Goal: Information Seeking & Learning: Learn about a topic

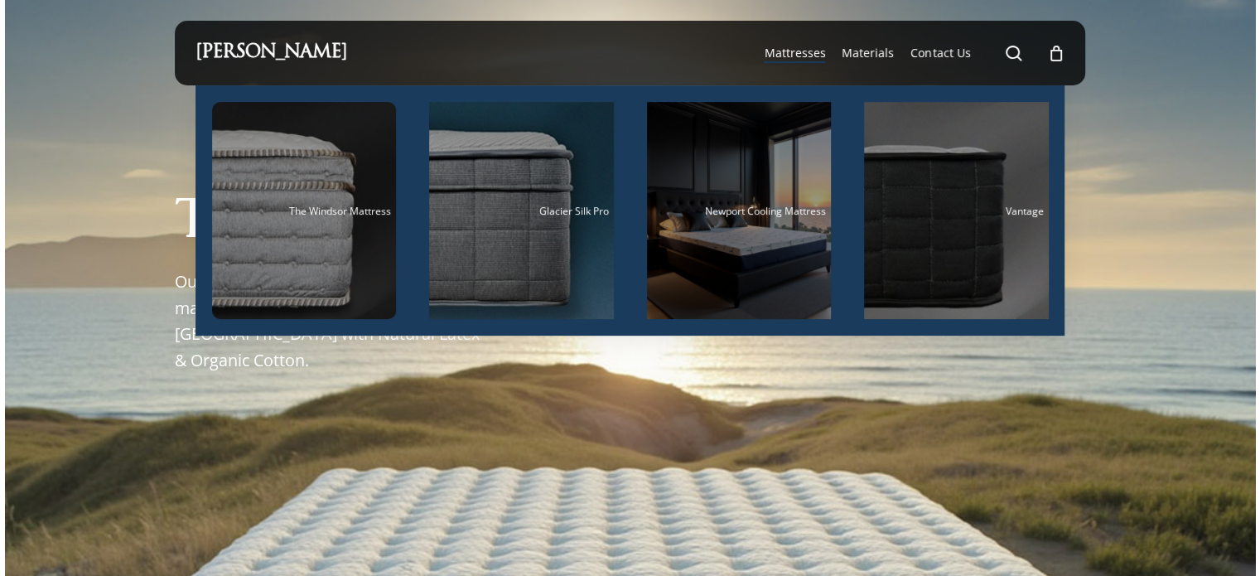
click at [783, 51] on span "Mattresses" at bounding box center [794, 53] width 61 height 16
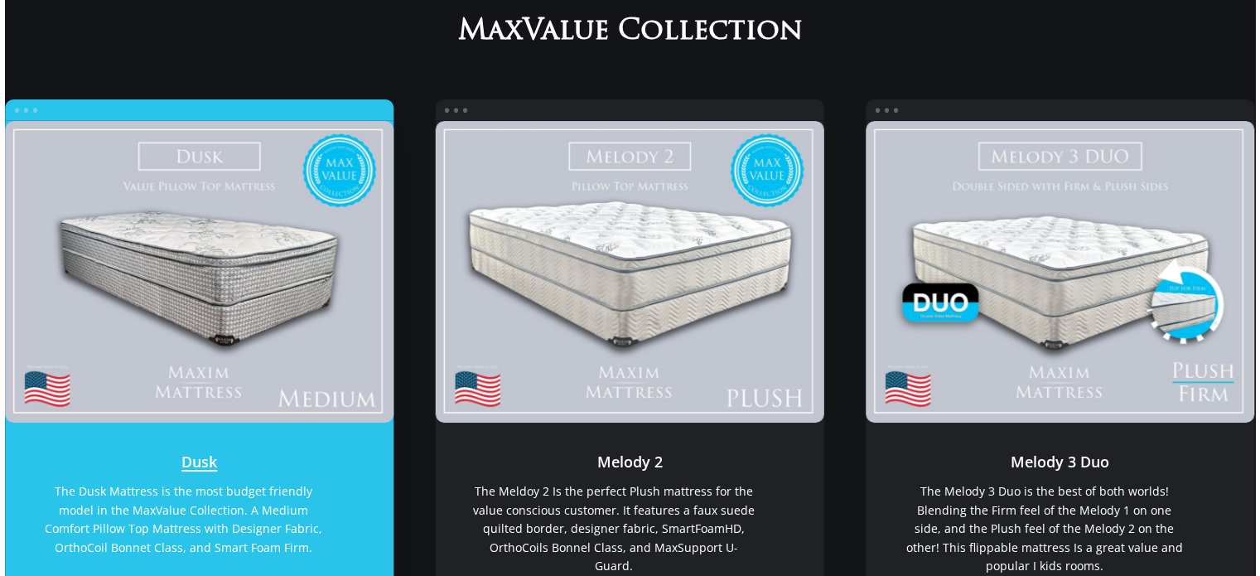
scroll to position [249, 0]
click at [136, 229] on link "Dusk" at bounding box center [199, 272] width 389 height 302
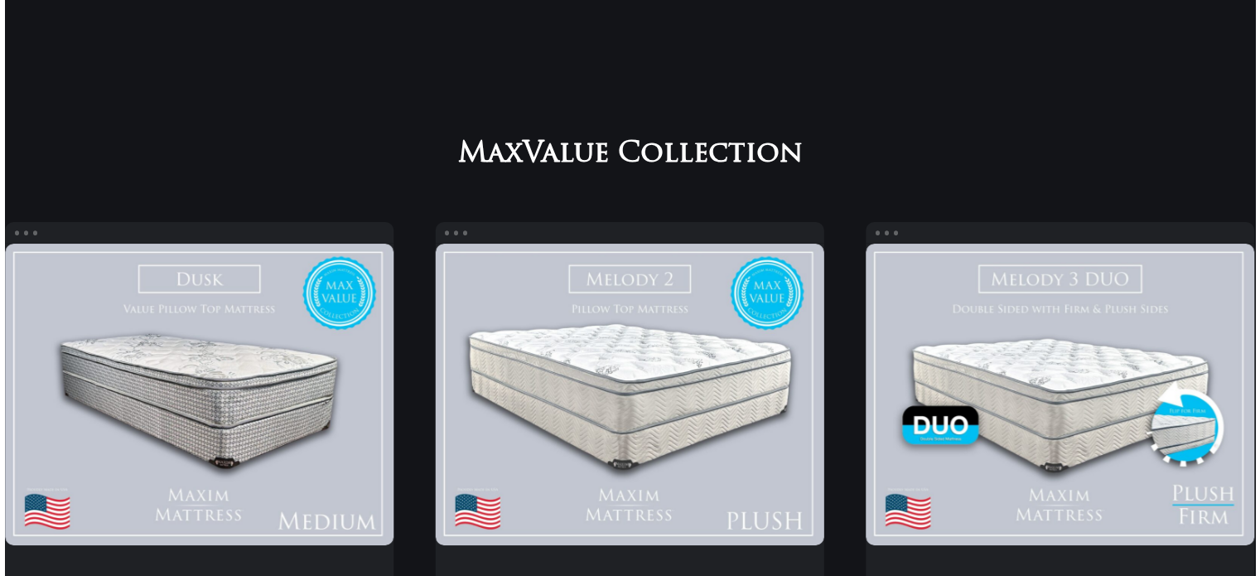
scroll to position [166, 0]
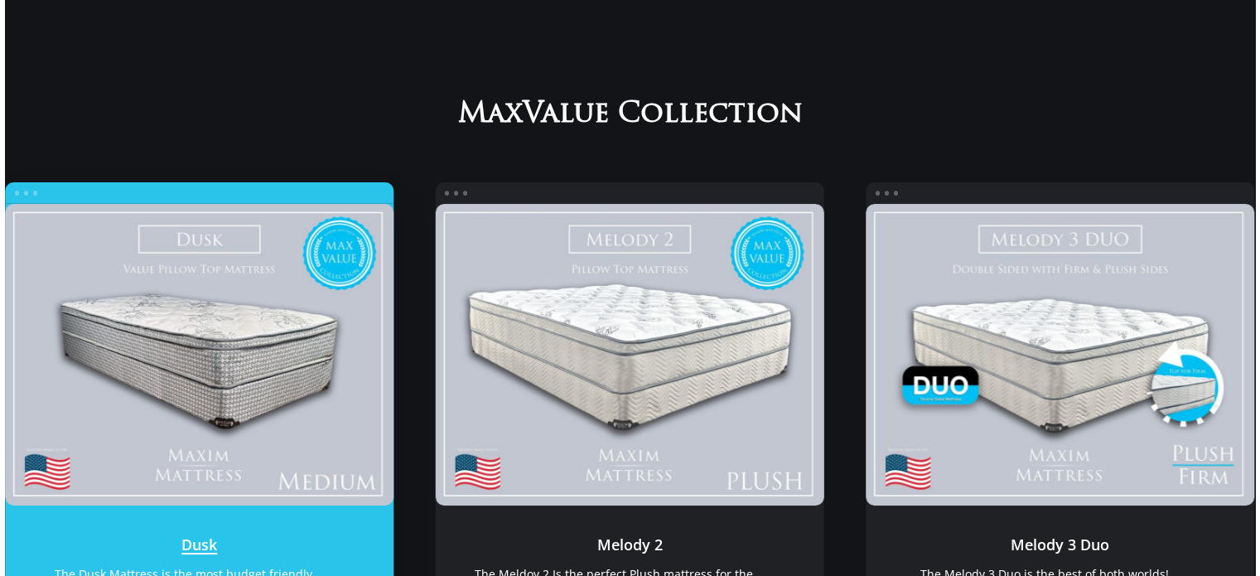
click at [335, 253] on link "Dusk" at bounding box center [199, 355] width 389 height 302
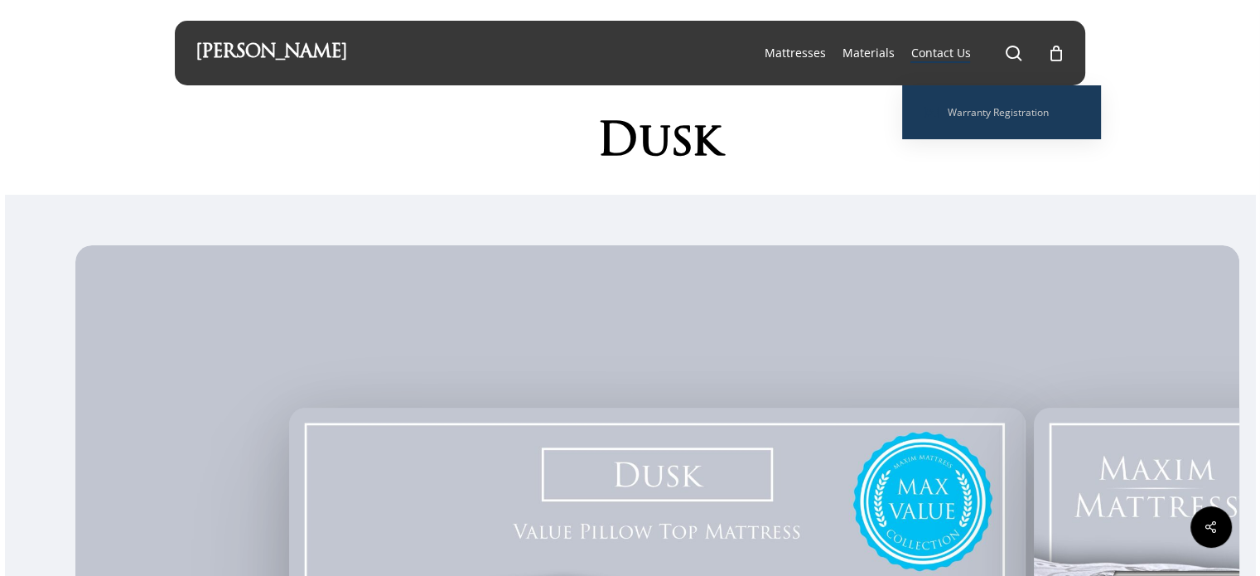
click at [936, 49] on span "Contact Us" at bounding box center [940, 53] width 60 height 16
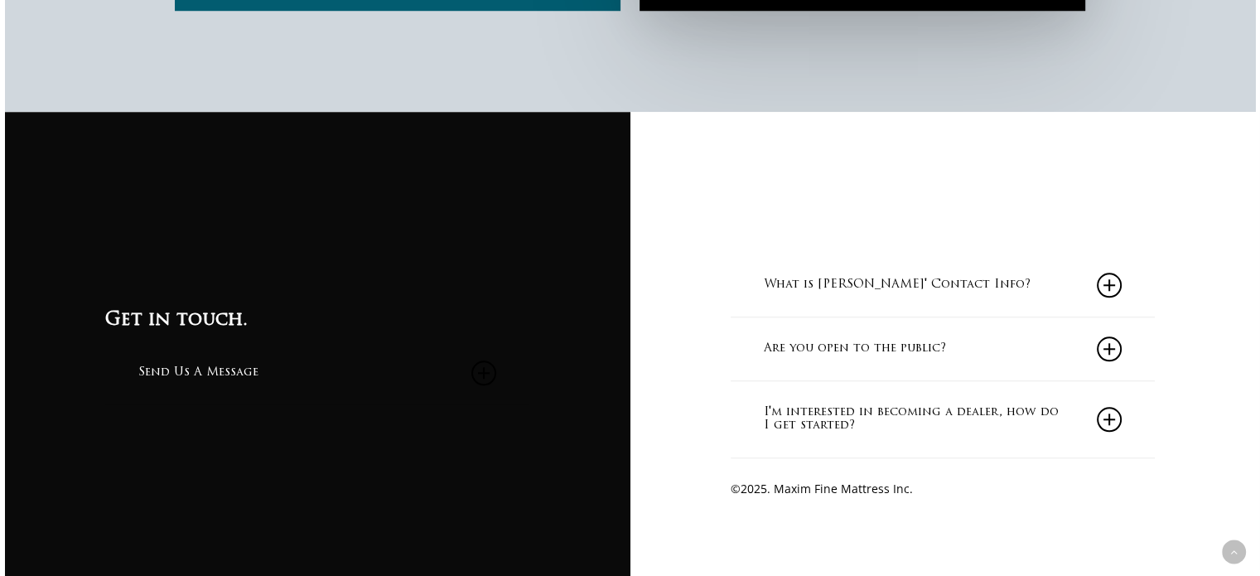
scroll to position [1465, 0]
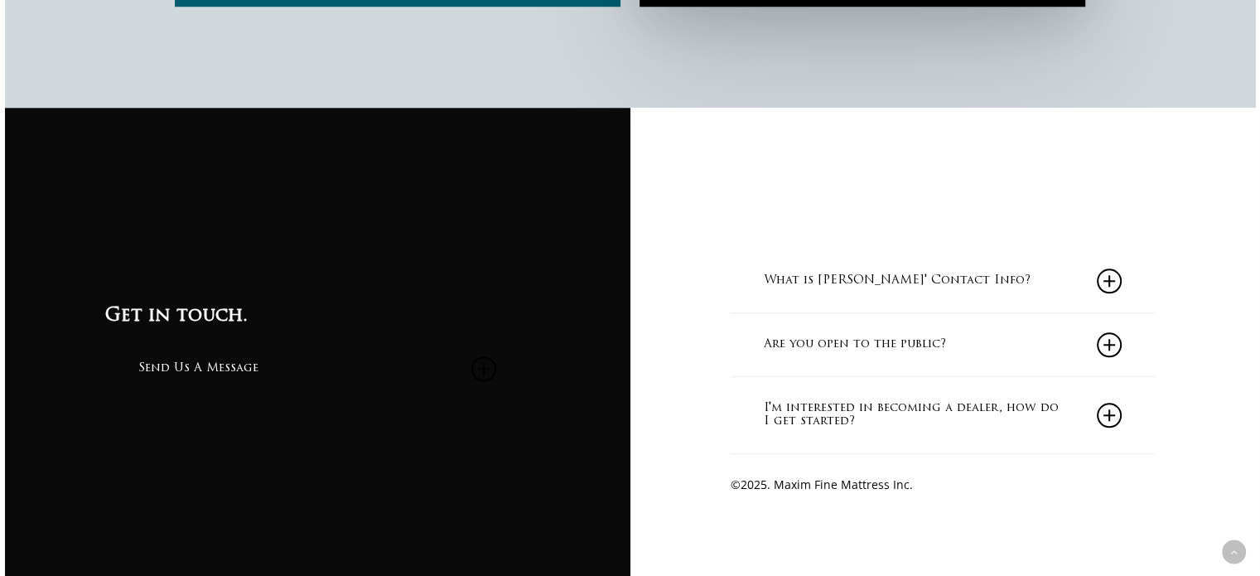
click at [1035, 278] on link "What is Maxim Mattress' Contact Info?" at bounding box center [943, 280] width 358 height 63
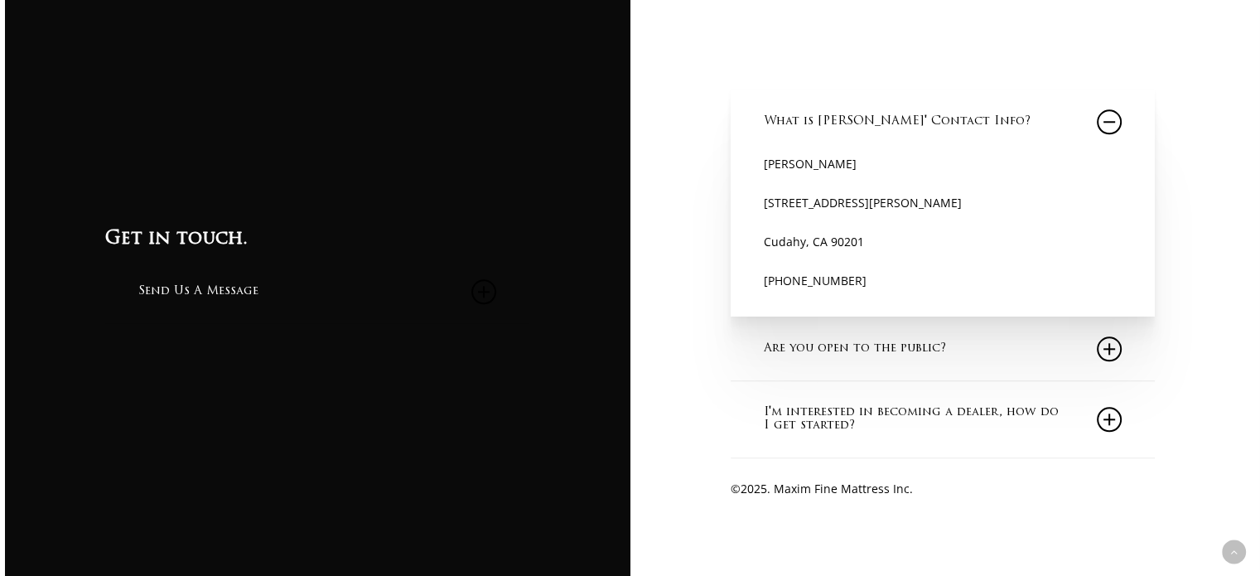
scroll to position [1630, 0]
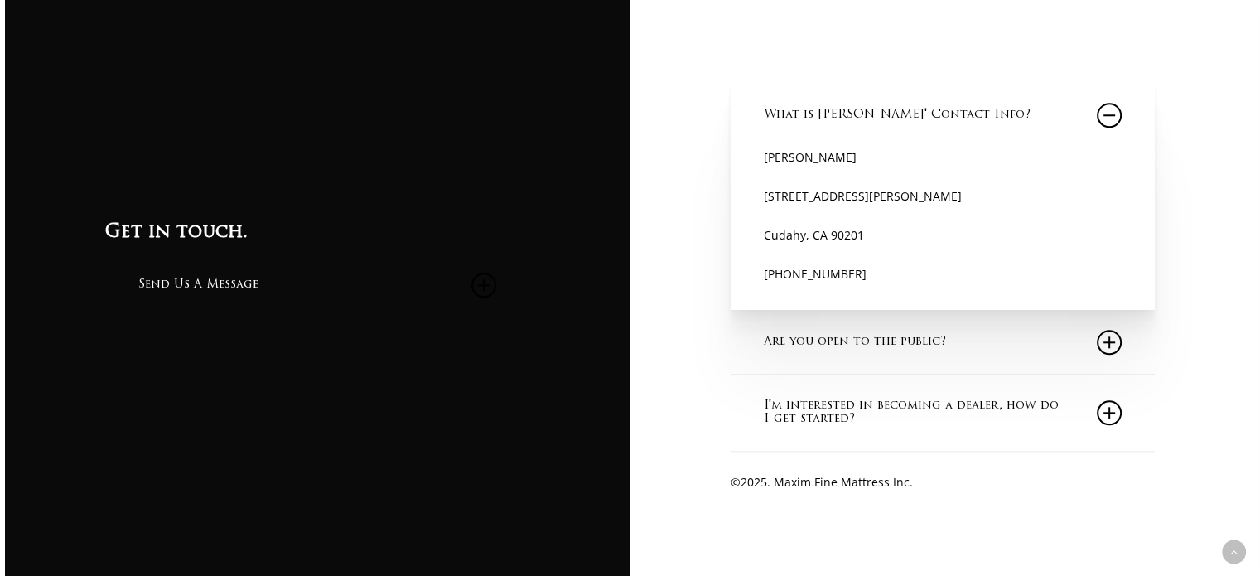
click at [1037, 346] on link "Are you open to the public?" at bounding box center [943, 342] width 358 height 63
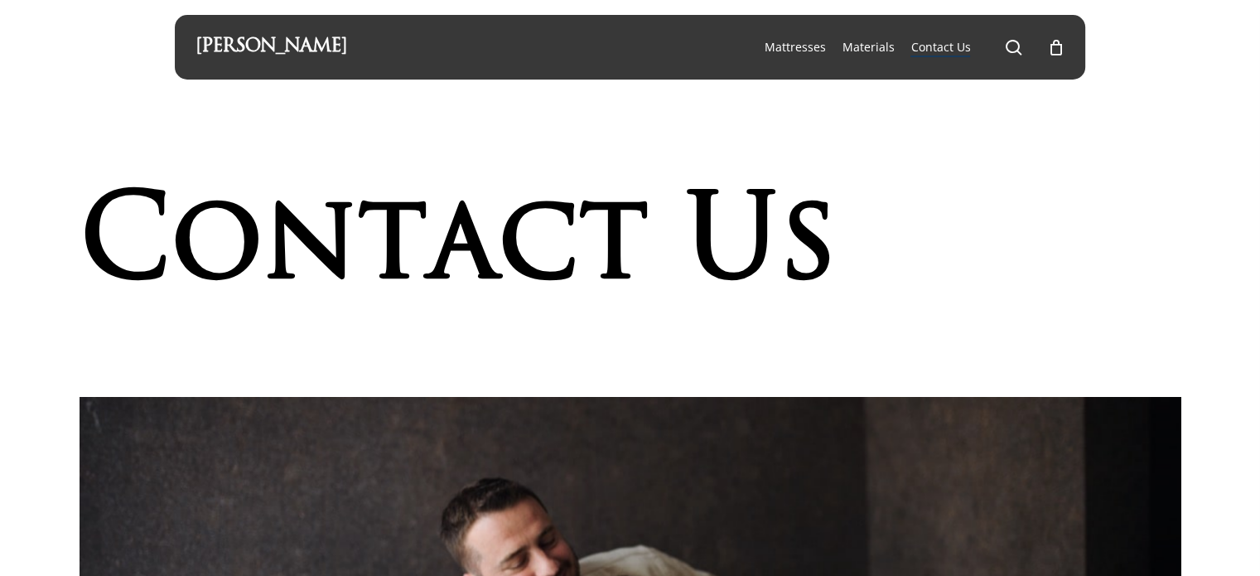
scroll to position [0, 0]
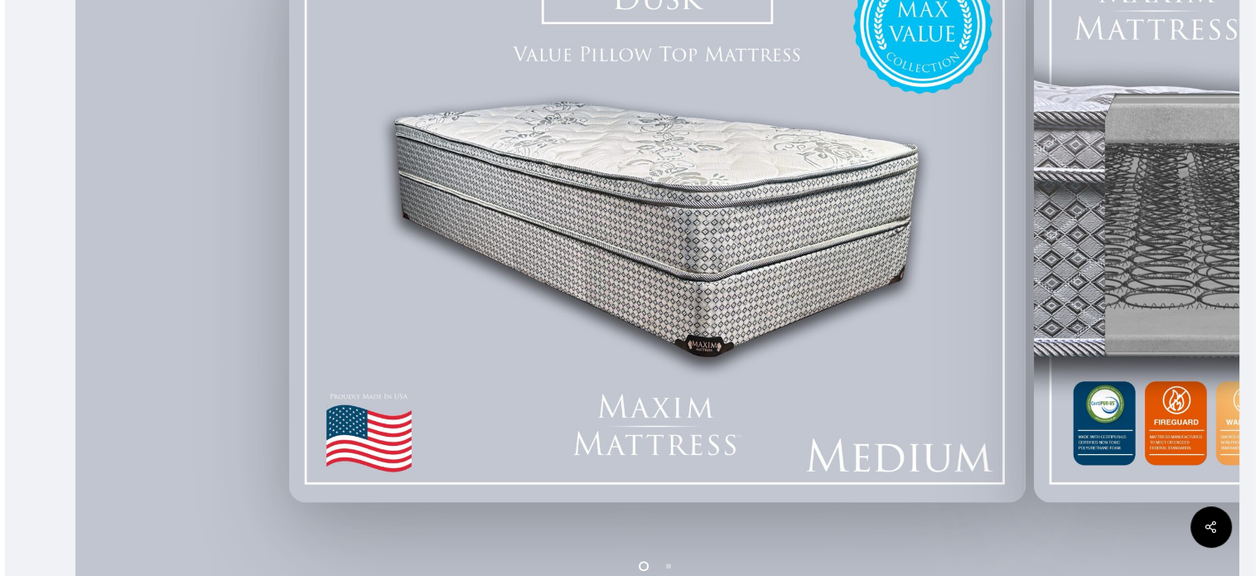
scroll to position [497, 0]
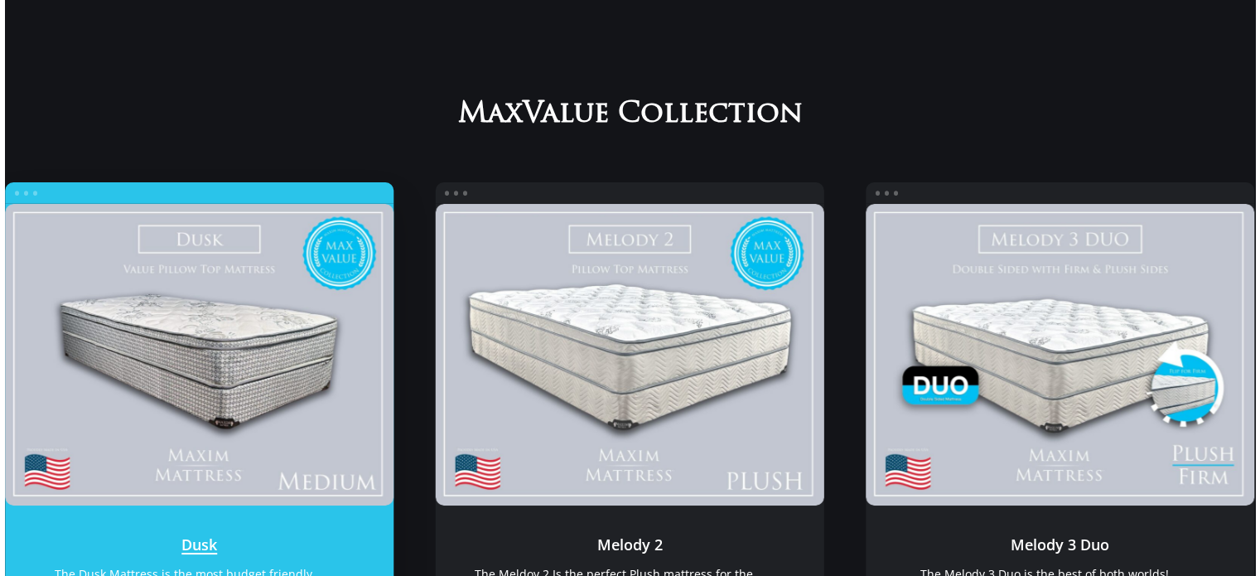
scroll to position [249, 0]
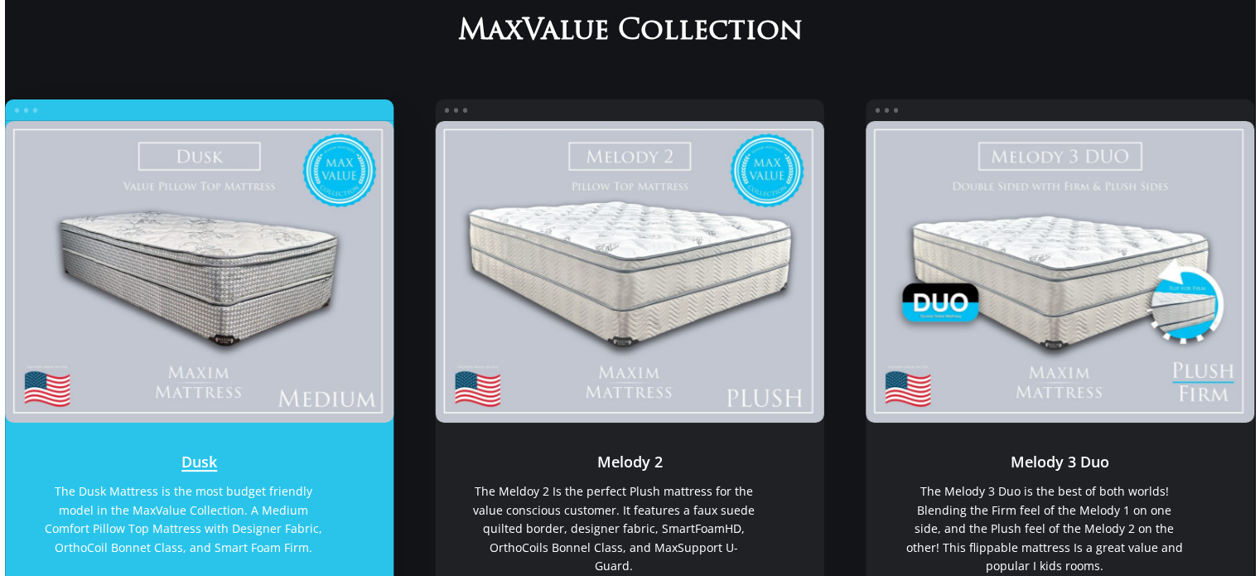
click at [137, 271] on link "Dusk" at bounding box center [199, 272] width 389 height 302
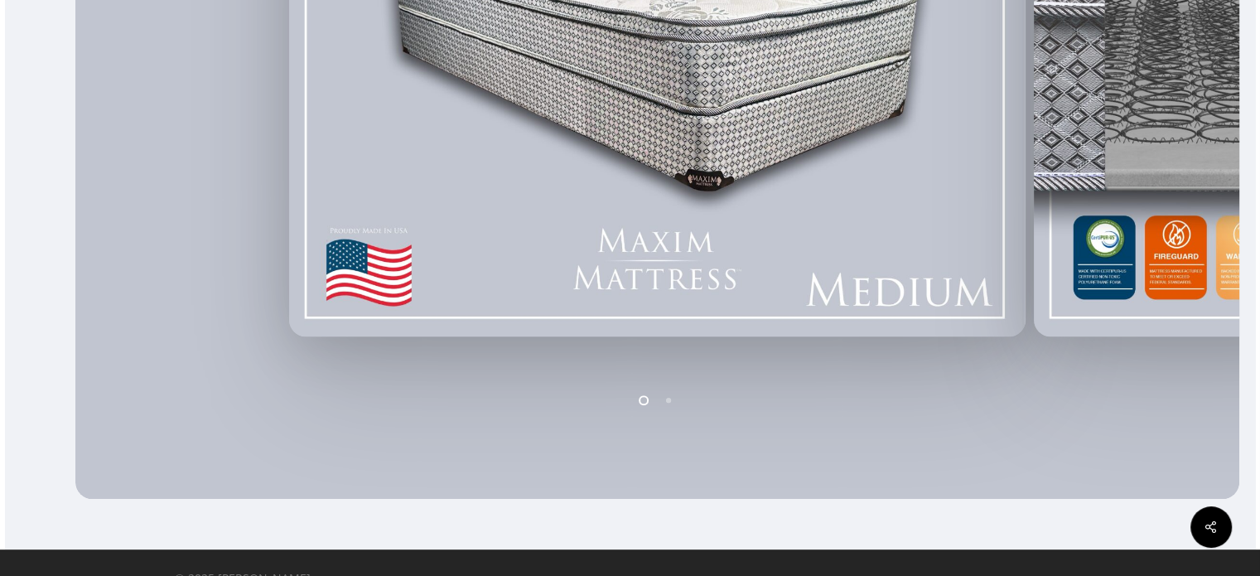
scroll to position [663, 0]
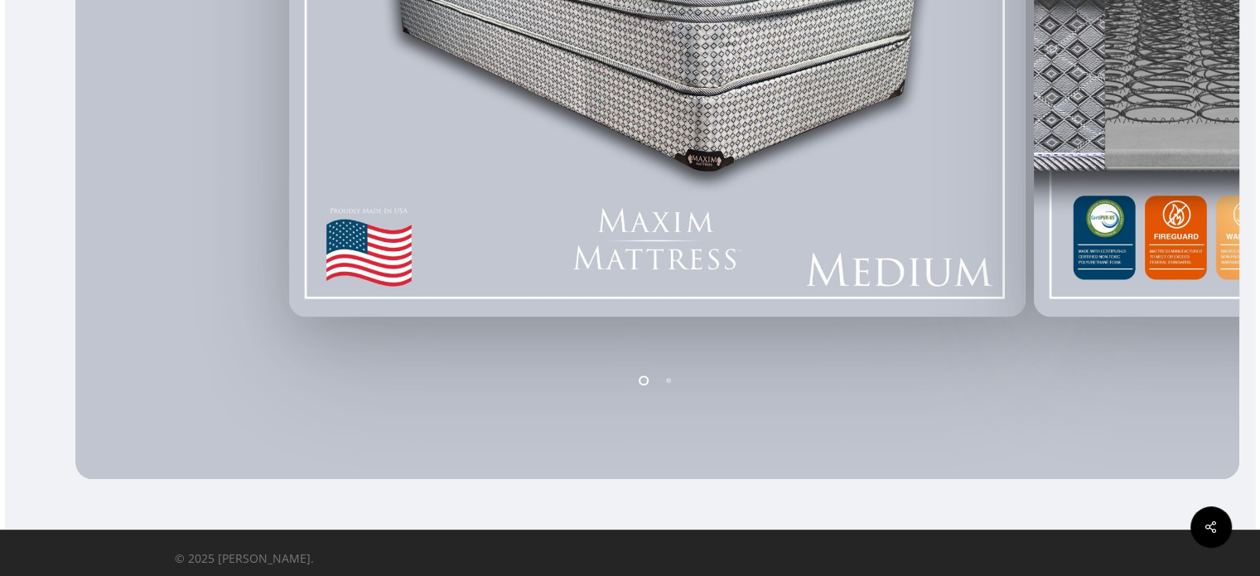
click at [527, 381] on ol at bounding box center [657, 380] width 745 height 27
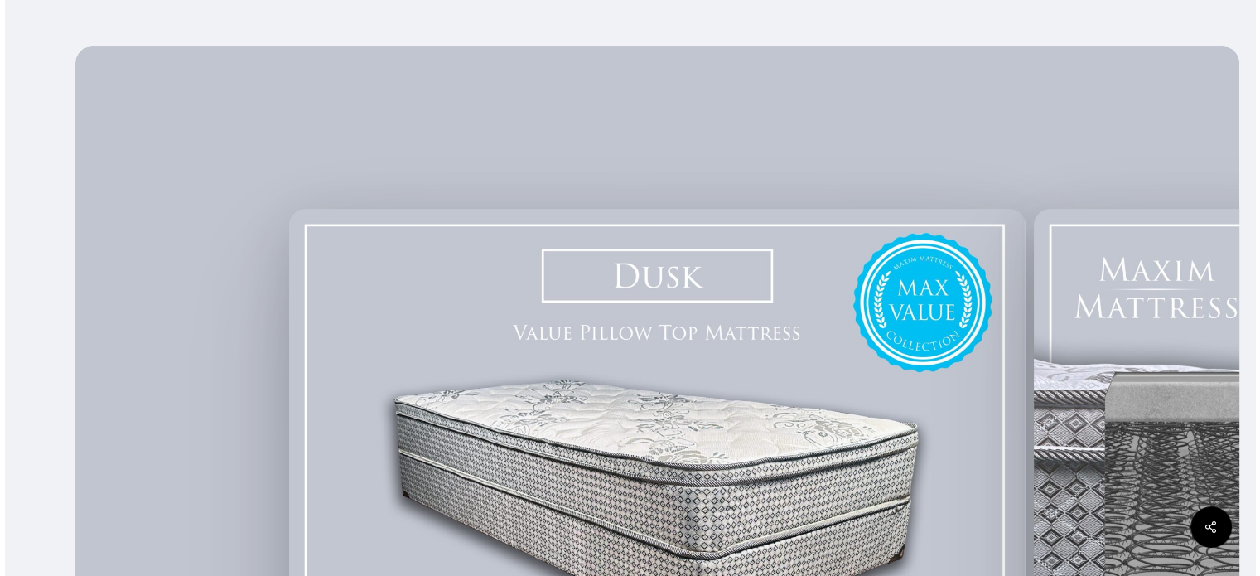
scroll to position [166, 0]
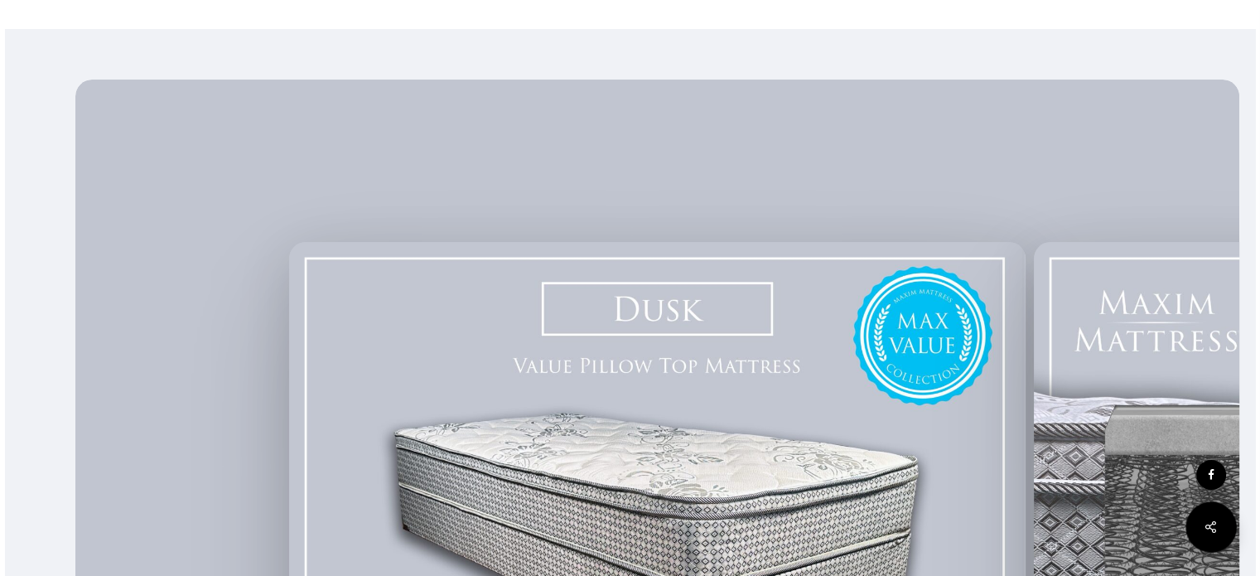
click at [1215, 535] on icon at bounding box center [1210, 526] width 41 height 41
click at [1212, 533] on icon at bounding box center [1210, 526] width 41 height 41
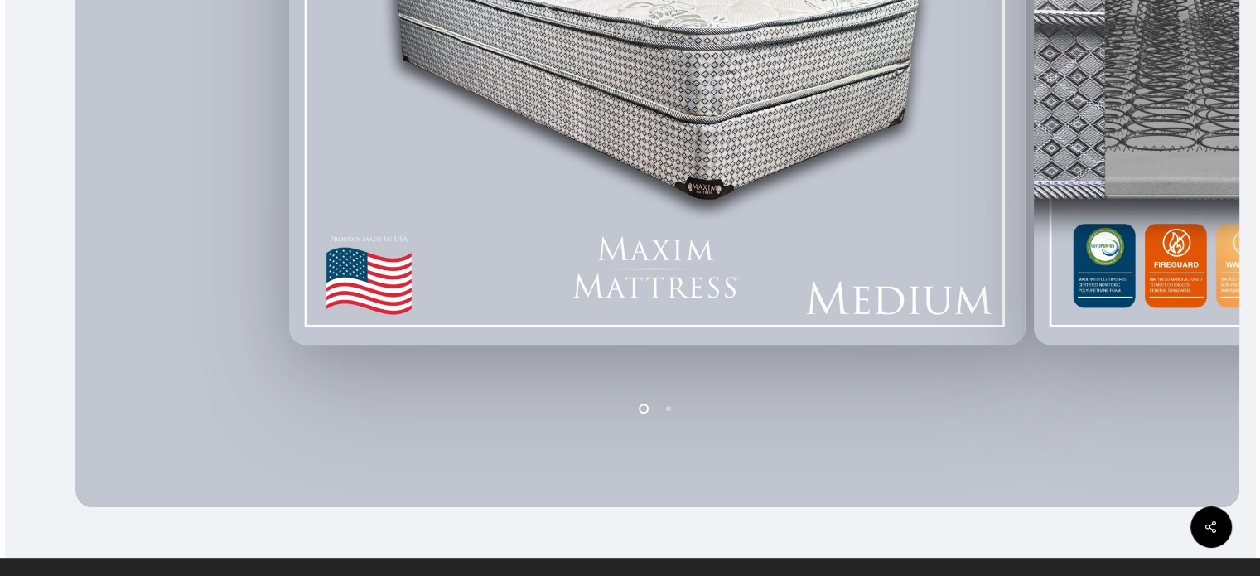
scroll to position [673, 0]
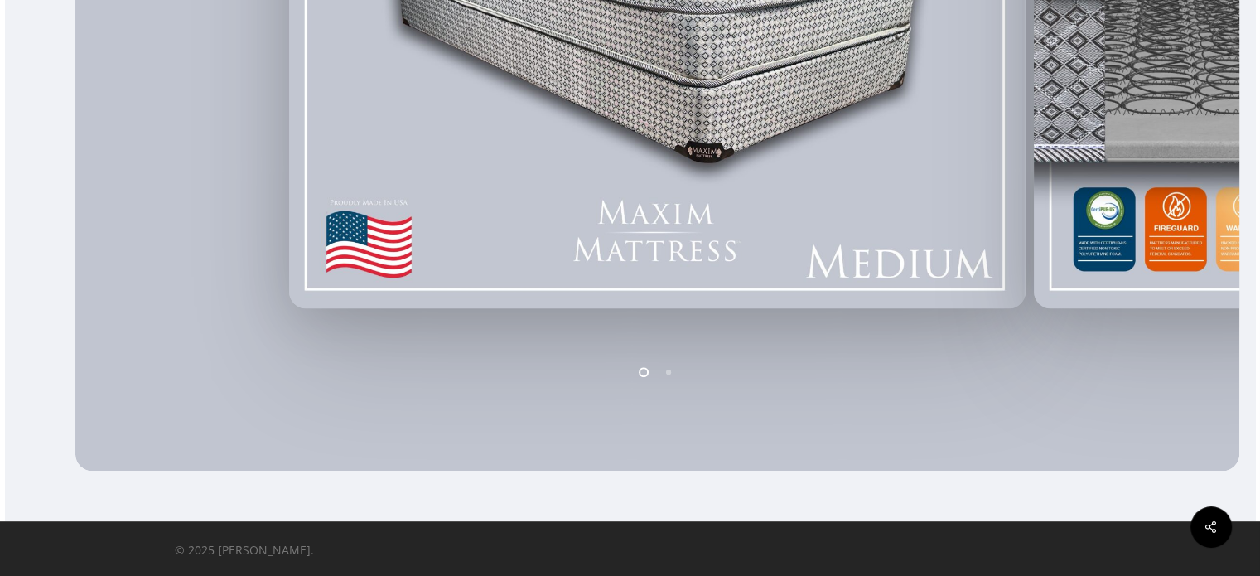
click at [808, 371] on ol at bounding box center [657, 372] width 745 height 27
click at [643, 364] on li "Page dot 1" at bounding box center [644, 371] width 25 height 25
click at [669, 364] on li "Page dot 2" at bounding box center [669, 371] width 25 height 25
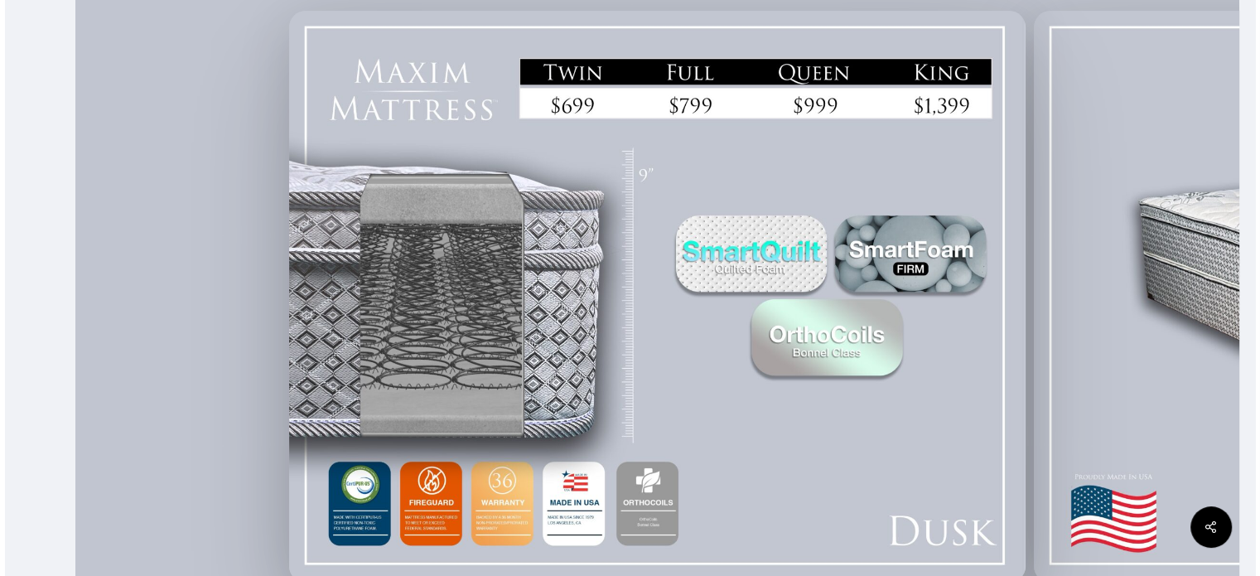
scroll to position [425, 0]
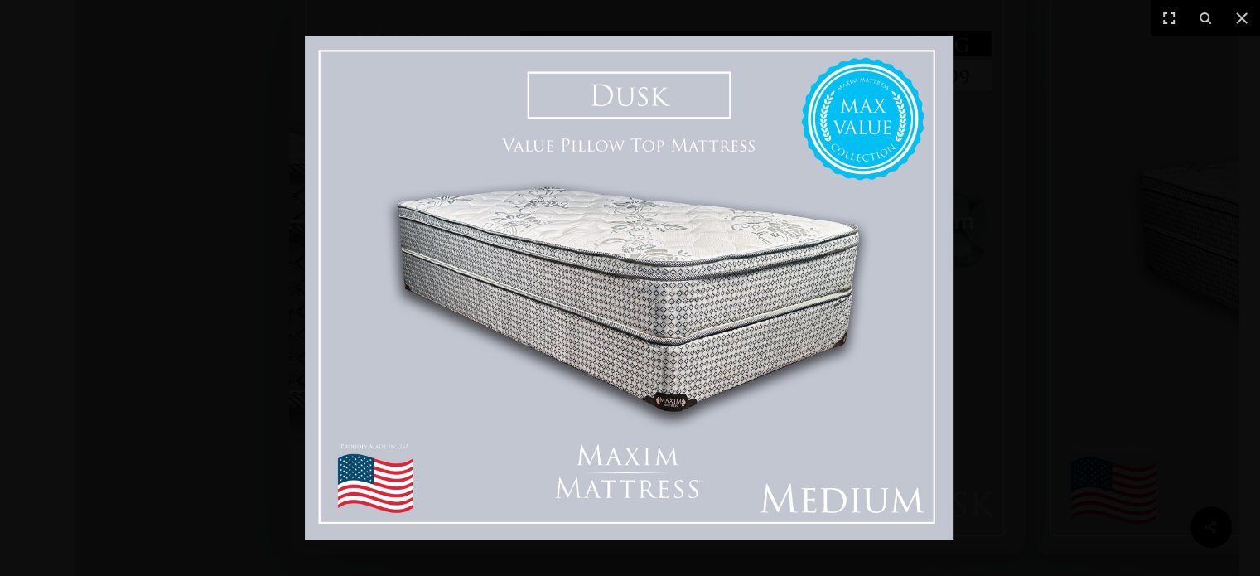
click at [838, 421] on img at bounding box center [629, 287] width 649 height 503
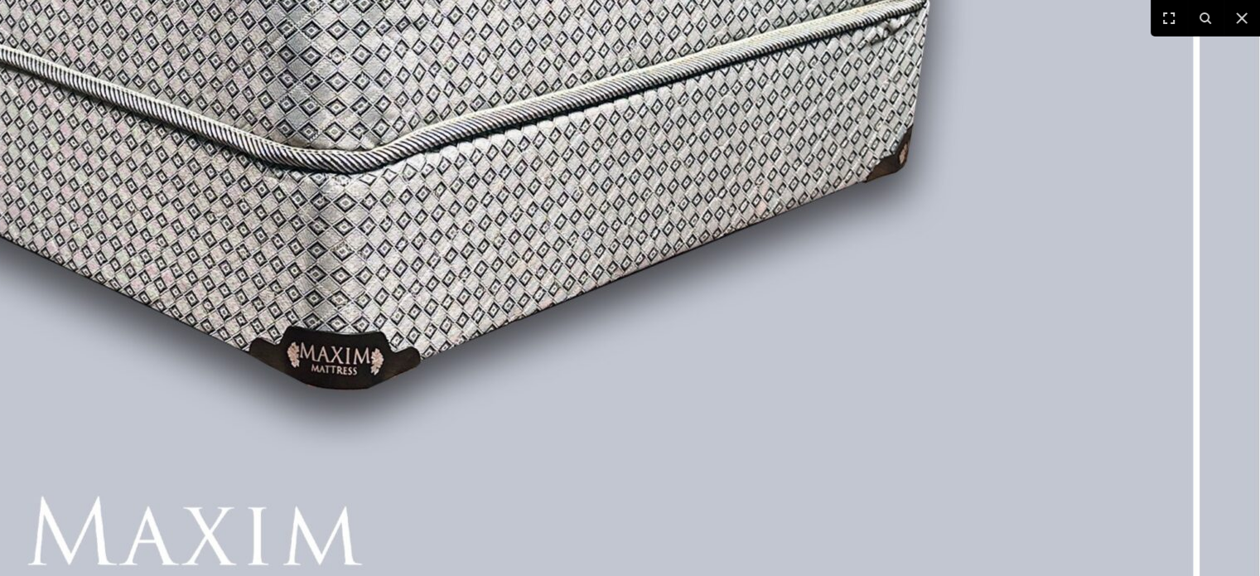
scroll to position [94, 0]
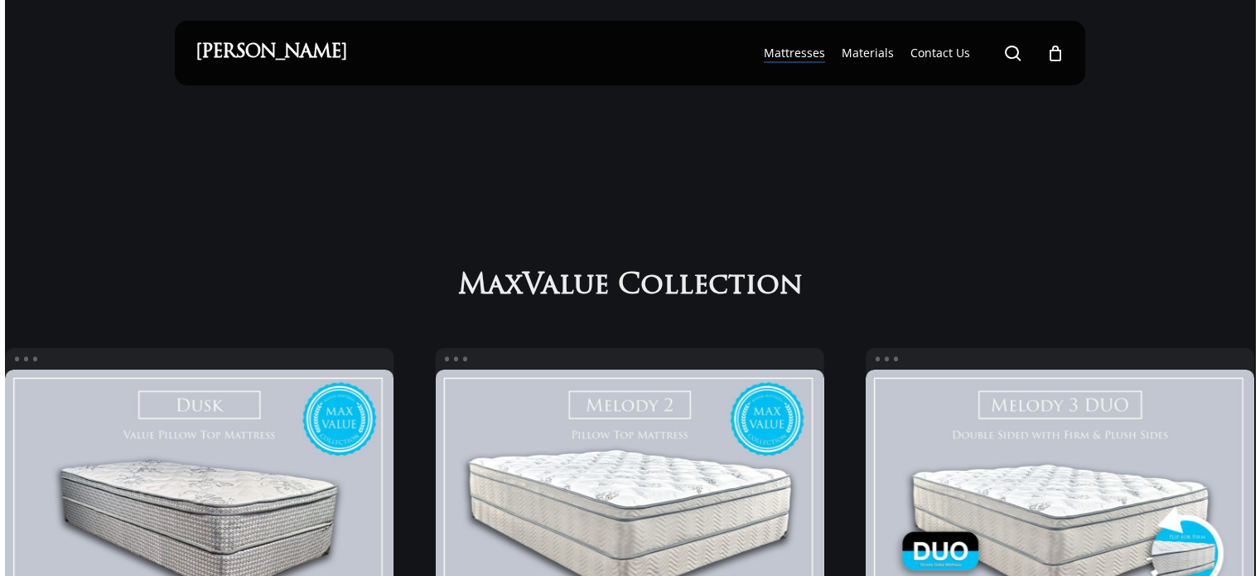
scroll to position [249, 0]
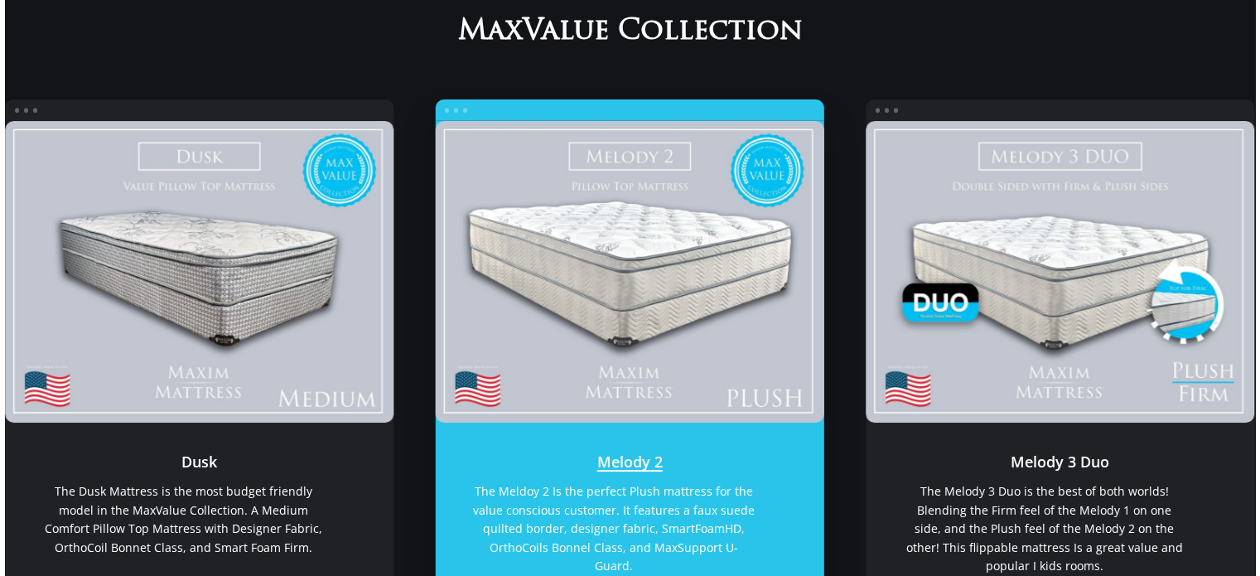
click at [567, 314] on link "Melody 2" at bounding box center [629, 272] width 389 height 302
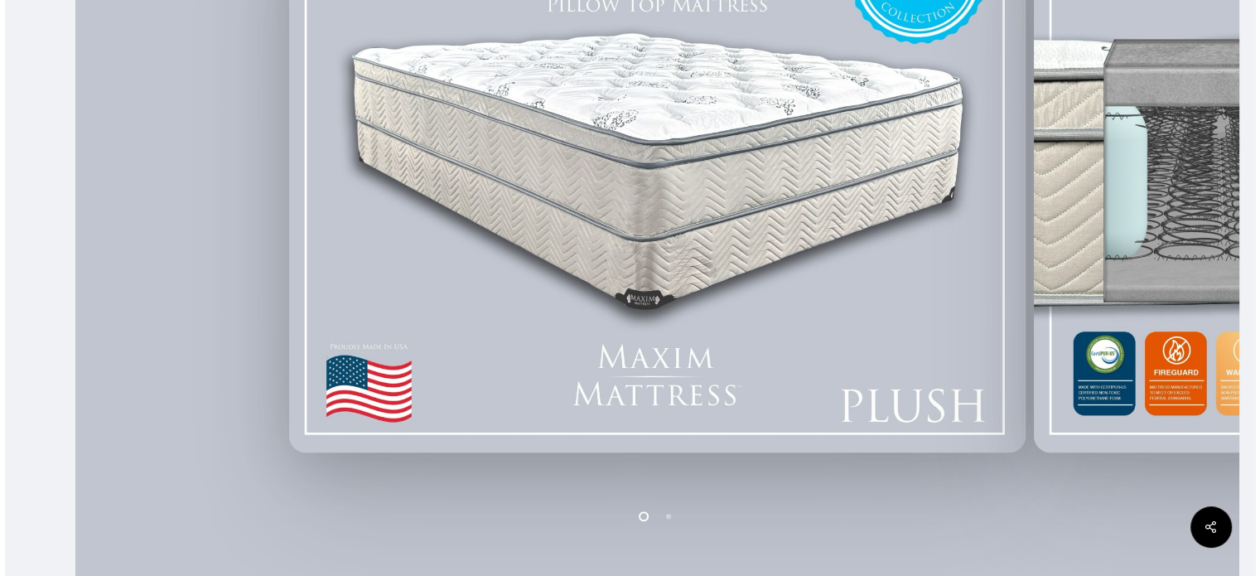
scroll to position [580, 0]
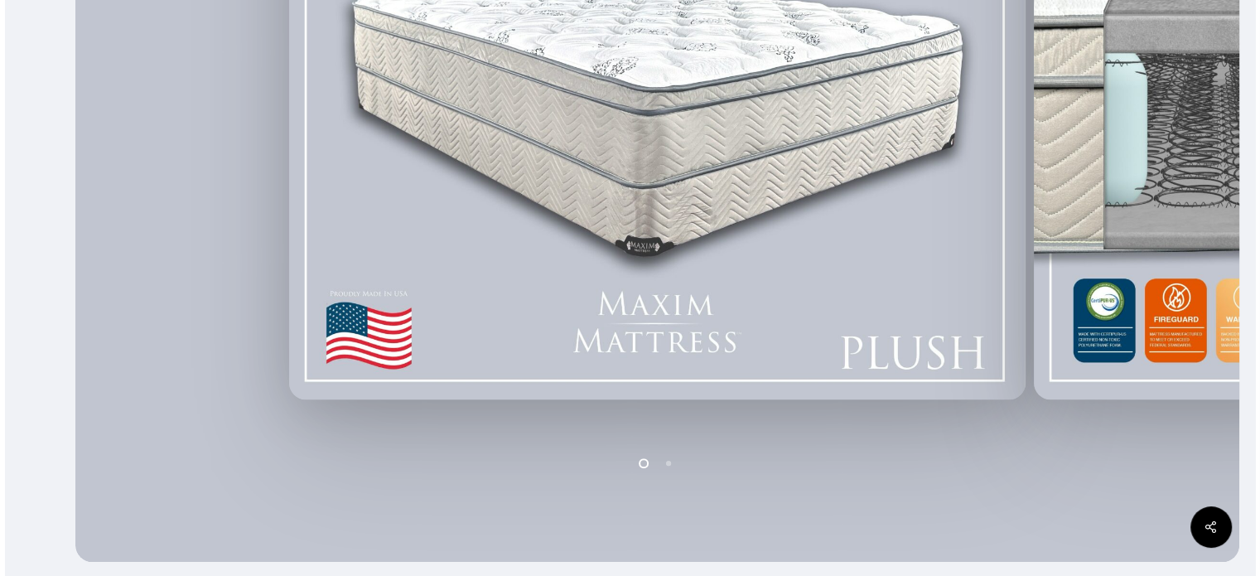
click at [633, 455] on ol at bounding box center [657, 463] width 745 height 27
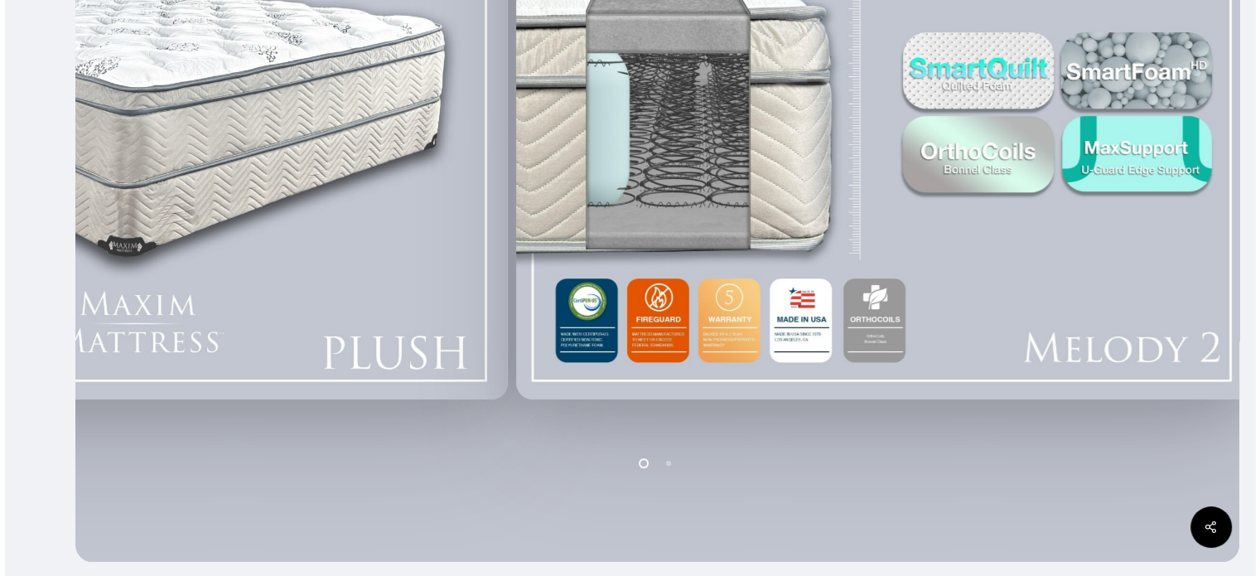
click at [305, 228] on div at bounding box center [139, 113] width 745 height 585
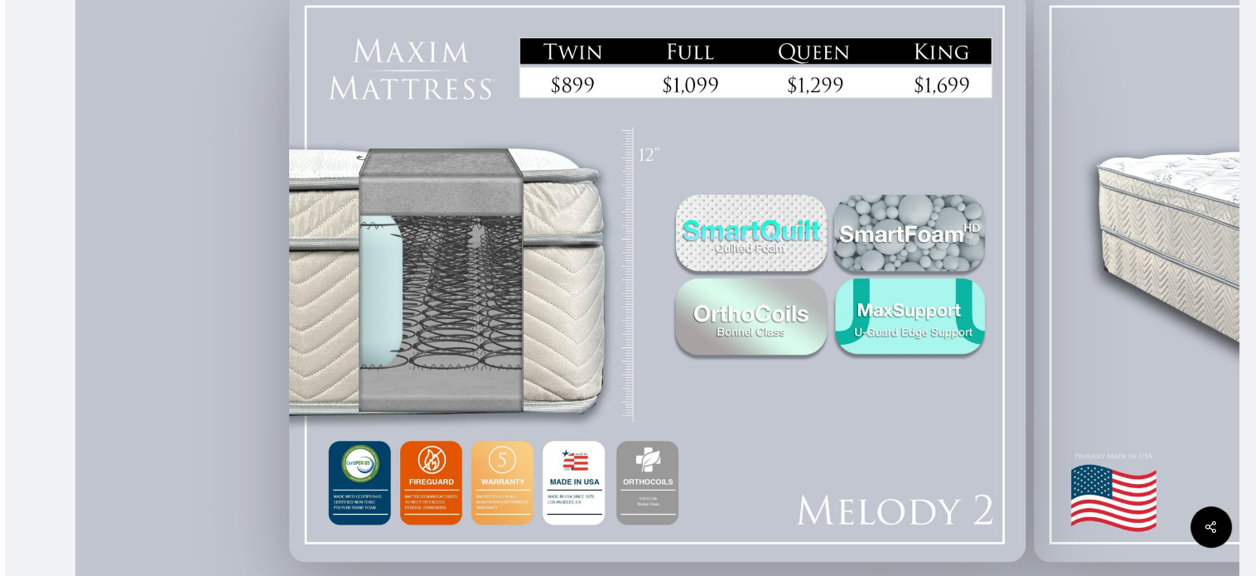
scroll to position [414, 0]
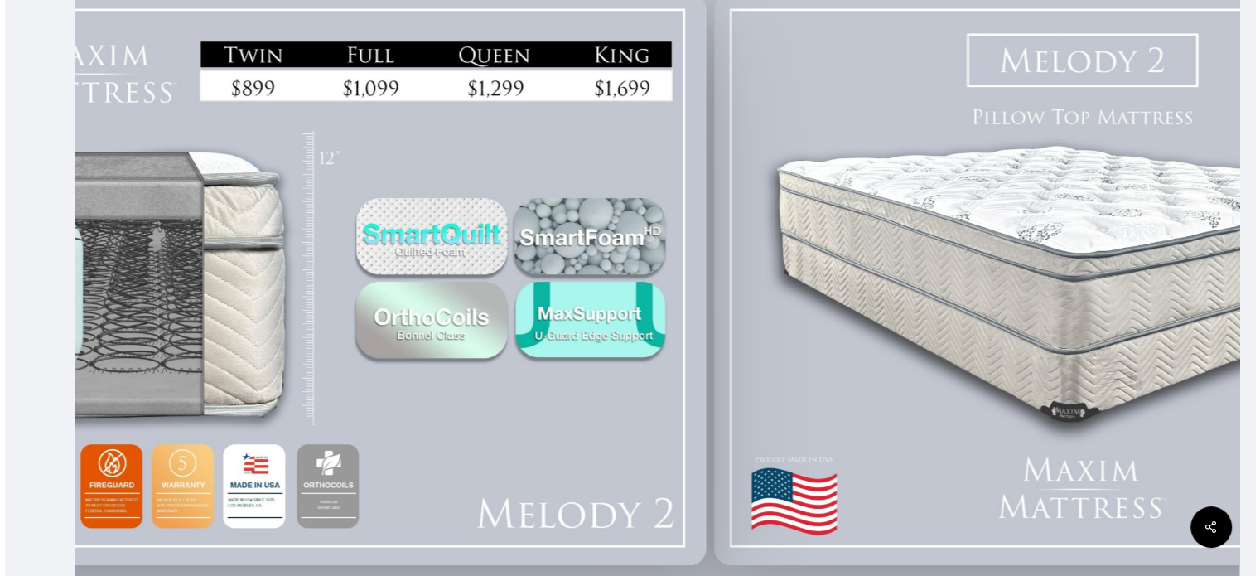
click at [514, 410] on div at bounding box center [337, 279] width 745 height 585
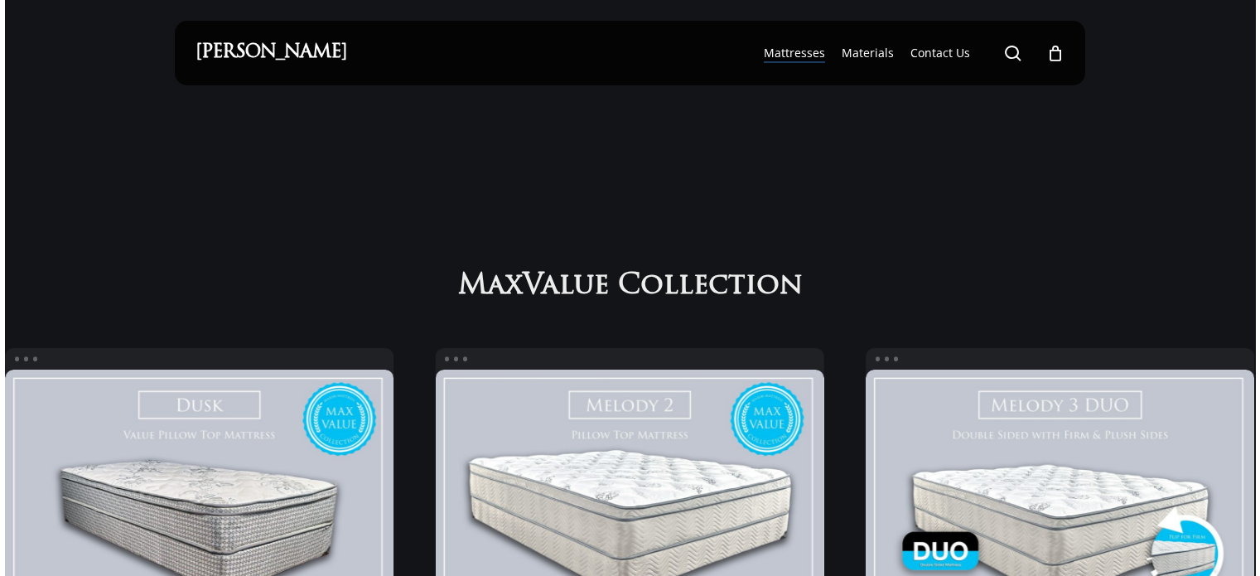
scroll to position [249, 0]
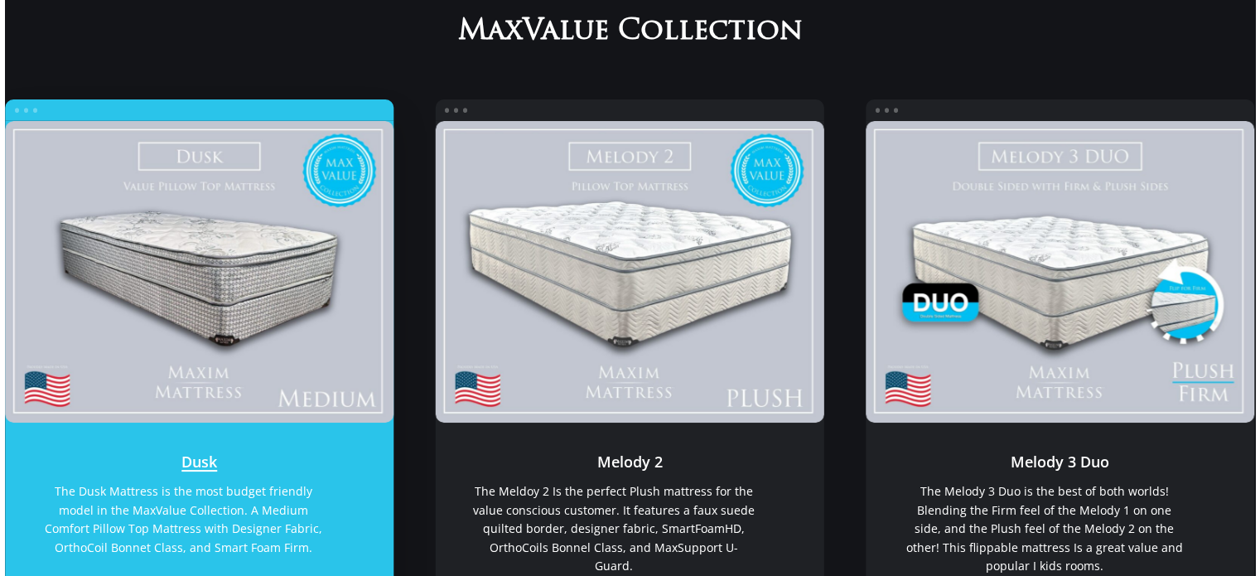
click at [128, 195] on link "Dusk" at bounding box center [199, 272] width 389 height 302
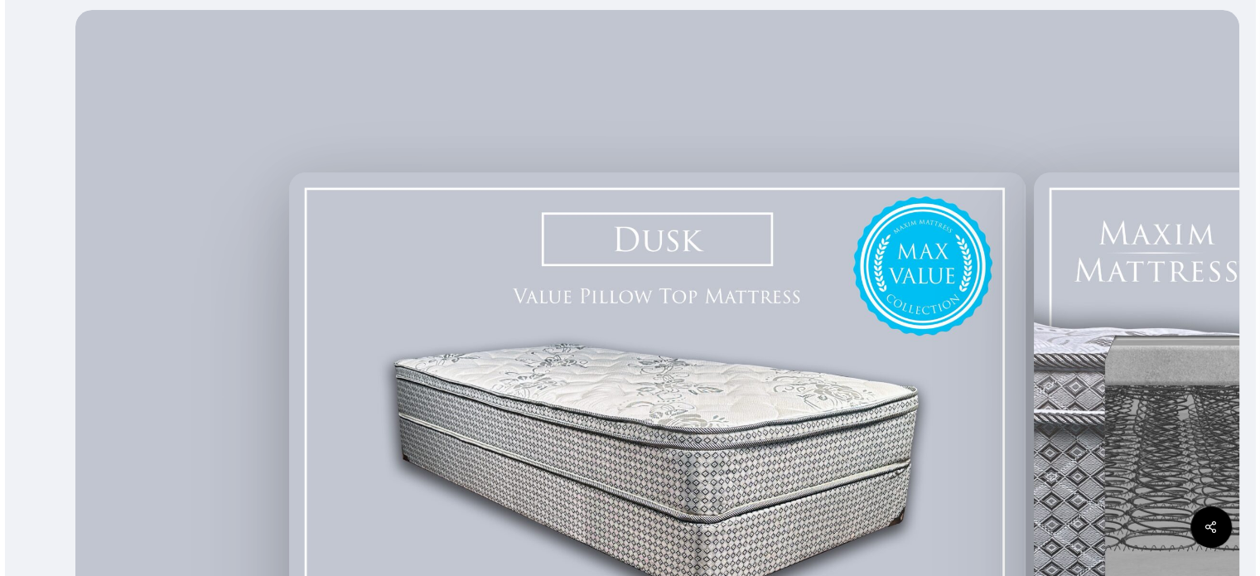
scroll to position [331, 0]
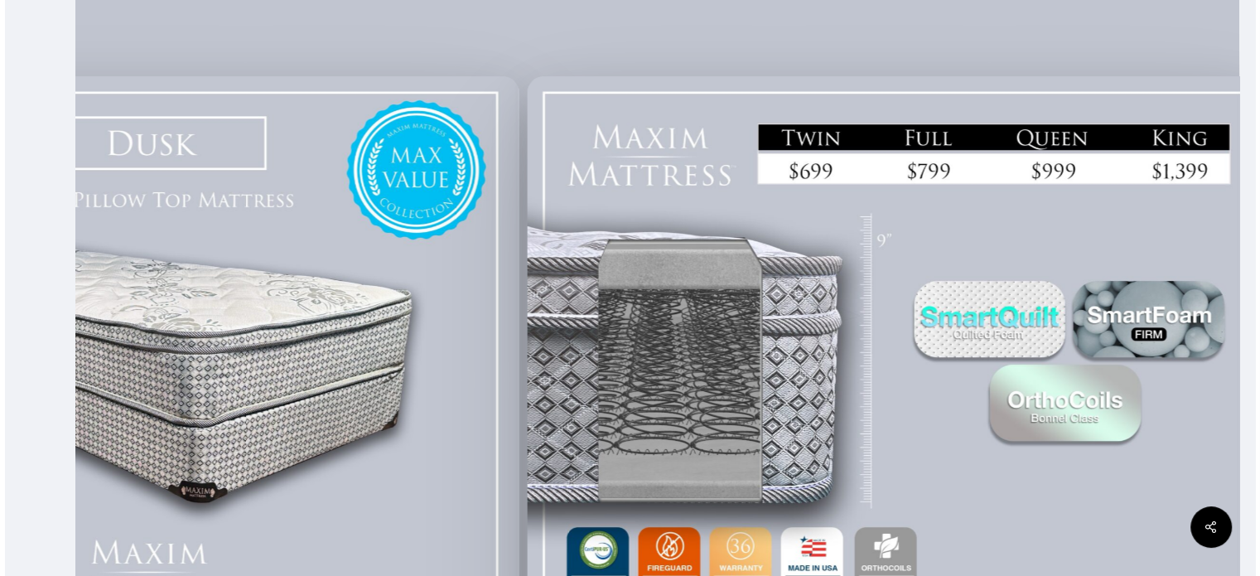
click at [398, 266] on div at bounding box center [150, 362] width 745 height 585
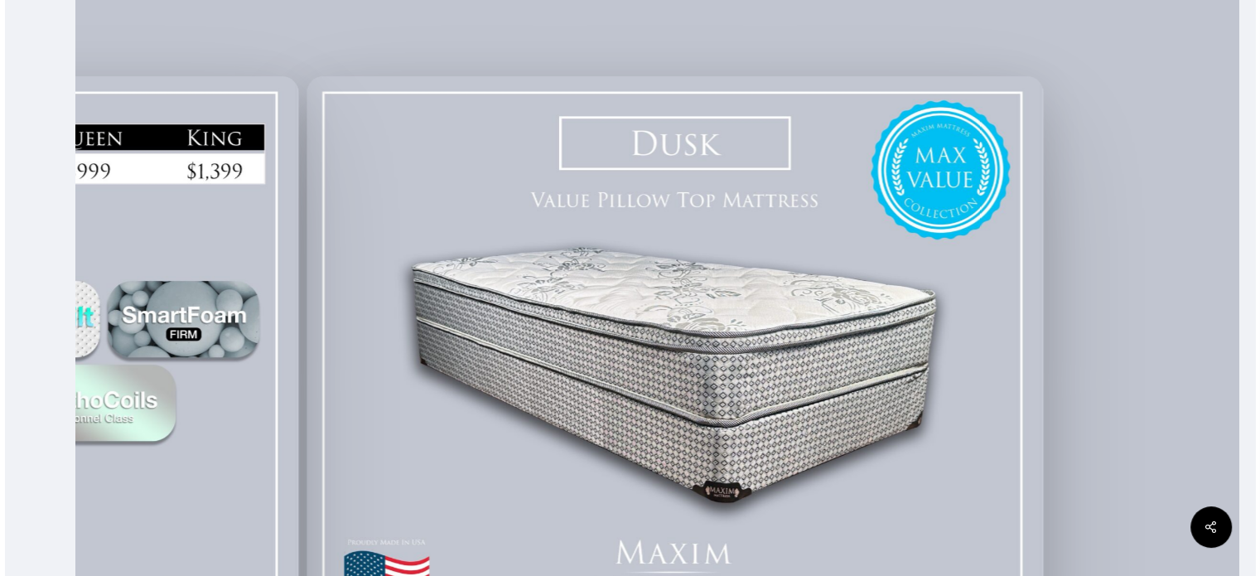
click at [46, 234] on div at bounding box center [630, 362] width 1251 height 897
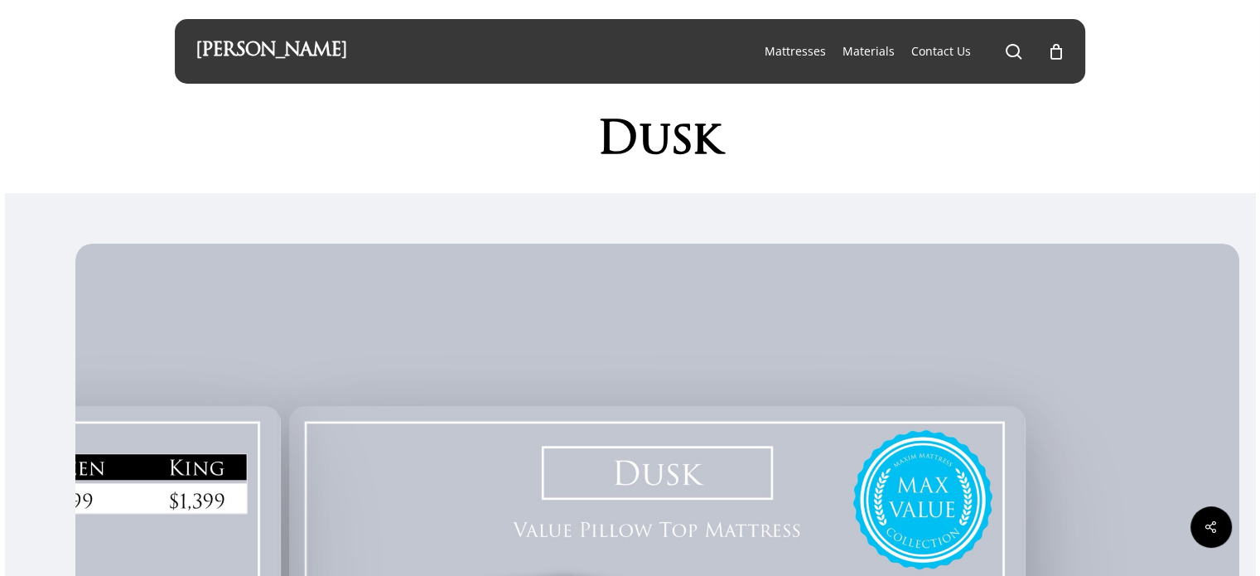
scroll to position [0, 0]
